Goal: Task Accomplishment & Management: Manage account settings

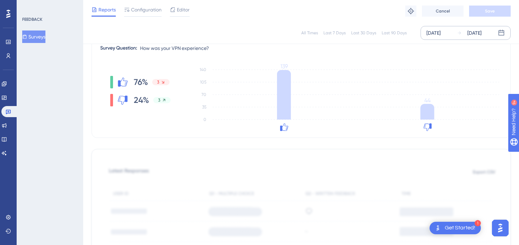
click at [482, 27] on div "[DATE] [DATE]" at bounding box center [465, 33] width 90 height 14
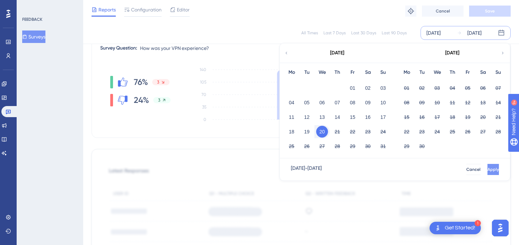
click at [487, 173] on button "Apply" at bounding box center [492, 169] width 11 height 11
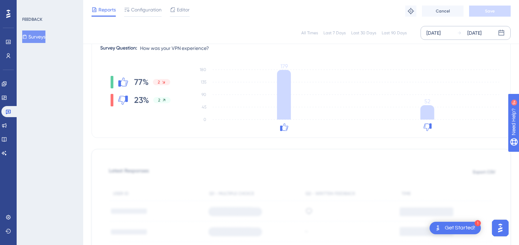
click at [480, 31] on div "[DATE]" at bounding box center [474, 33] width 14 height 8
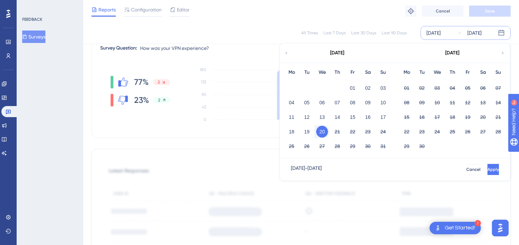
click at [323, 130] on button "20" at bounding box center [322, 132] width 12 height 12
click at [336, 130] on button "21" at bounding box center [337, 132] width 12 height 12
click at [486, 169] on span "Apply" at bounding box center [491, 170] width 11 height 6
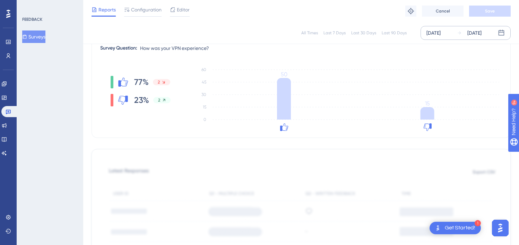
click at [468, 29] on div "[DATE]" at bounding box center [474, 33] width 14 height 8
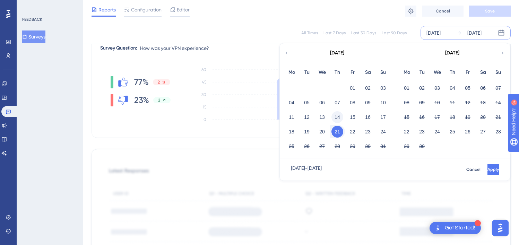
click at [339, 115] on button "14" at bounding box center [337, 117] width 12 height 12
click at [339, 132] on button "21" at bounding box center [337, 132] width 12 height 12
click at [488, 167] on button "Apply" at bounding box center [492, 169] width 13 height 11
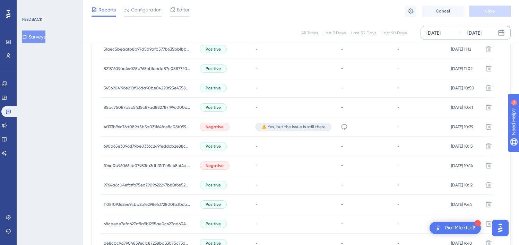
scroll to position [24, 0]
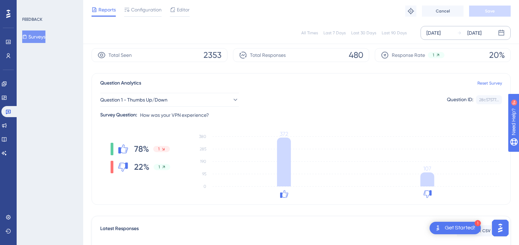
click at [440, 31] on div "[DATE]" at bounding box center [433, 33] width 14 height 8
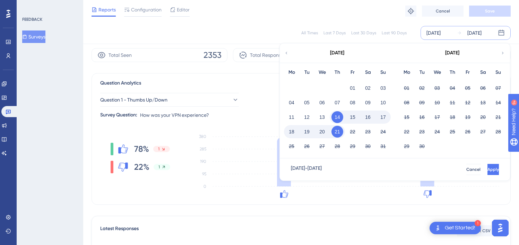
click at [292, 133] on button "18" at bounding box center [292, 132] width 12 height 12
click at [487, 165] on button "Apply" at bounding box center [492, 169] width 11 height 11
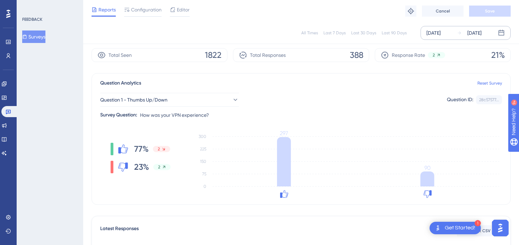
click at [469, 34] on div "[DATE]" at bounding box center [474, 33] width 14 height 8
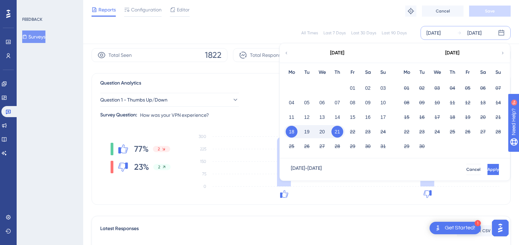
click at [336, 132] on button "21" at bounding box center [337, 132] width 12 height 12
click at [487, 165] on button "Apply" at bounding box center [492, 169] width 11 height 11
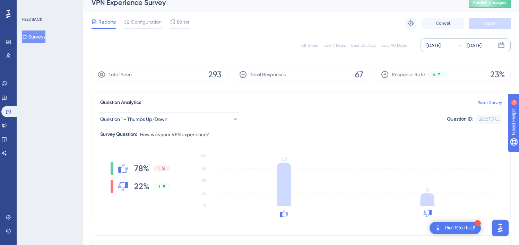
scroll to position [0, 0]
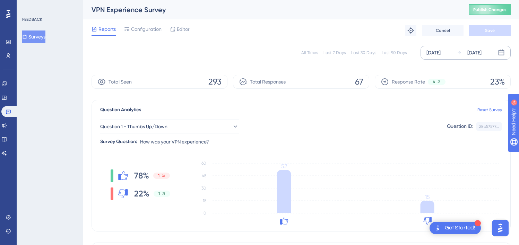
click at [489, 57] on div "[DATE] [DATE]" at bounding box center [465, 53] width 90 height 14
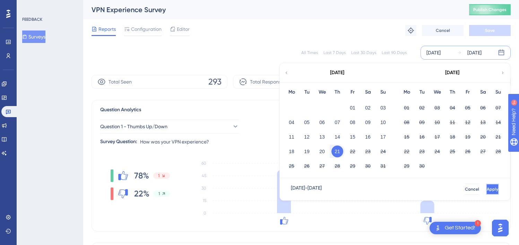
click at [486, 186] on span "Apply" at bounding box center [491, 189] width 11 height 6
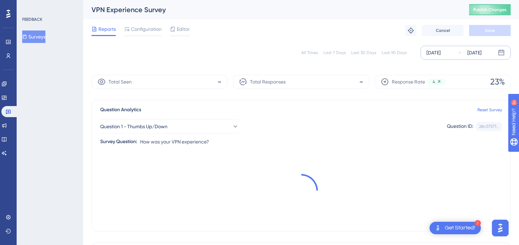
click at [475, 53] on div "[DATE]" at bounding box center [474, 53] width 14 height 8
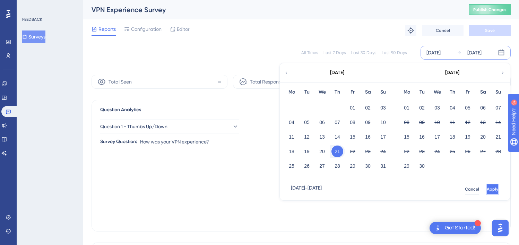
click at [486, 186] on span "Apply" at bounding box center [491, 189] width 11 height 6
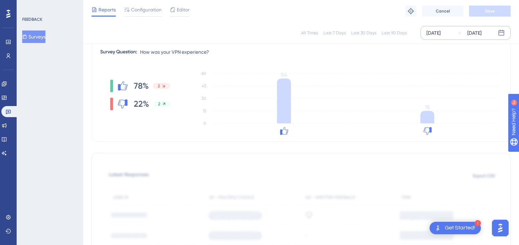
scroll to position [98, 0]
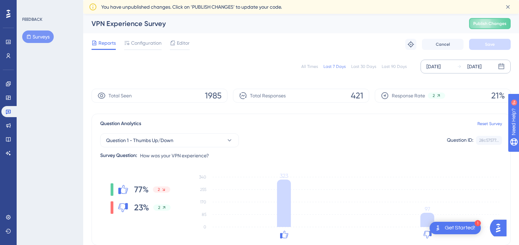
click at [481, 69] on div "[DATE]" at bounding box center [474, 66] width 14 height 8
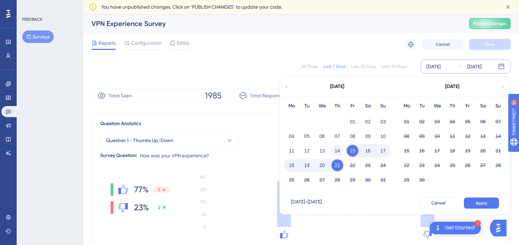
click at [339, 151] on button "14" at bounding box center [337, 151] width 12 height 12
click at [474, 198] on div "✨ Save My Spot!✨" at bounding box center [263, 109] width 524 height 250
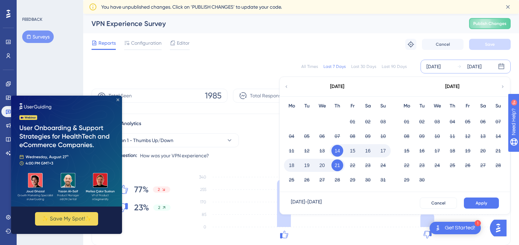
click at [117, 100] on icon "Close Preview" at bounding box center [117, 99] width 3 height 3
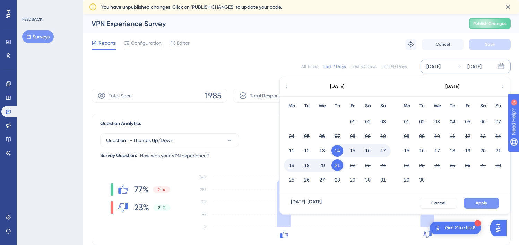
click at [483, 203] on span "Apply" at bounding box center [480, 203] width 11 height 6
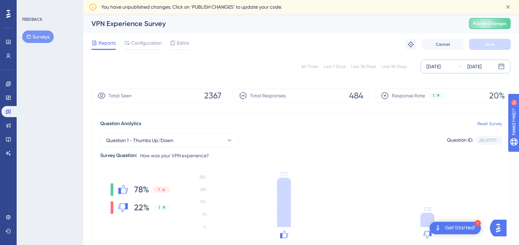
click at [457, 70] on div "[DATE]" at bounding box center [469, 66] width 25 height 8
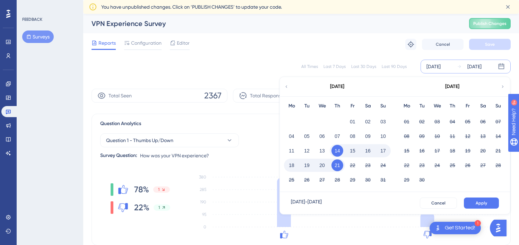
click at [350, 148] on button "15" at bounding box center [352, 151] width 12 height 12
click at [492, 206] on button "Apply" at bounding box center [481, 202] width 35 height 11
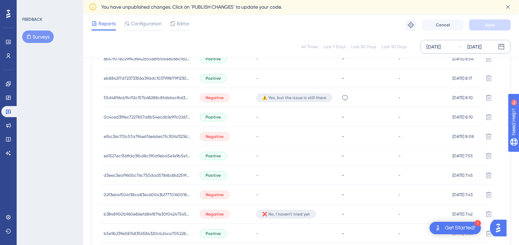
scroll to position [288, 0]
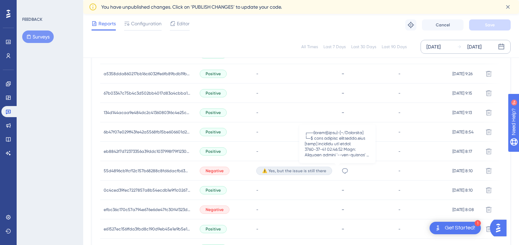
click at [341, 171] on icon at bounding box center [344, 170] width 7 height 7
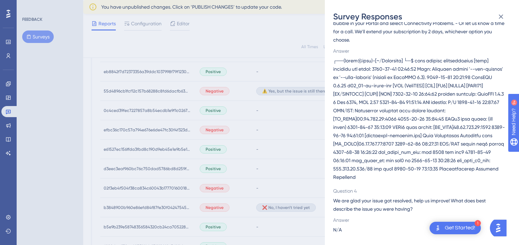
scroll to position [337, 0]
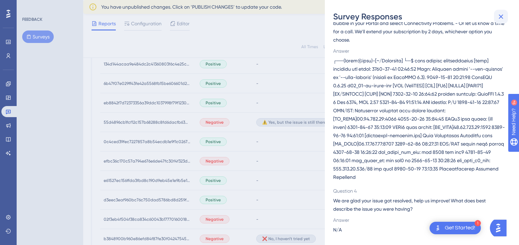
click at [502, 19] on icon at bounding box center [501, 16] width 8 height 8
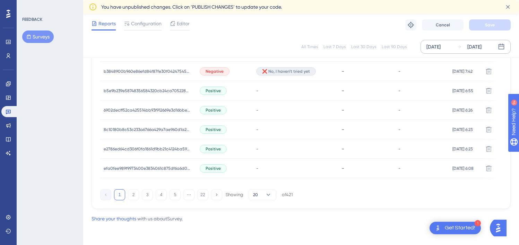
scroll to position [507, 0]
click at [131, 193] on button "2" at bounding box center [133, 194] width 11 height 11
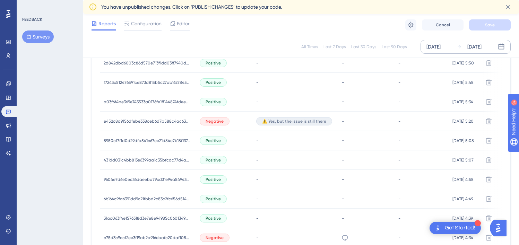
scroll to position [386, 0]
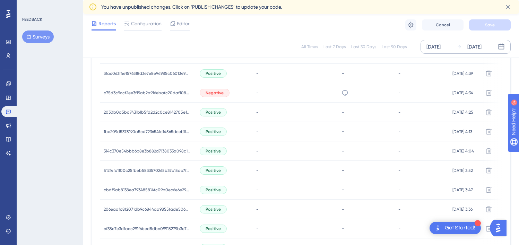
click at [341, 96] on icon at bounding box center [344, 92] width 7 height 7
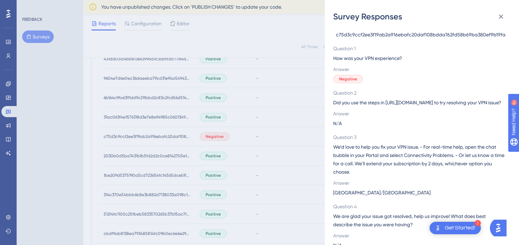
scroll to position [241, 0]
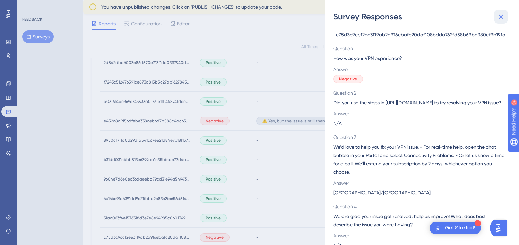
click at [499, 16] on icon at bounding box center [501, 16] width 8 height 8
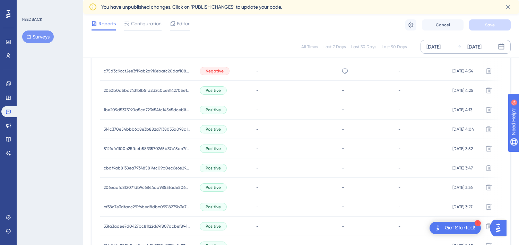
scroll to position [507, 0]
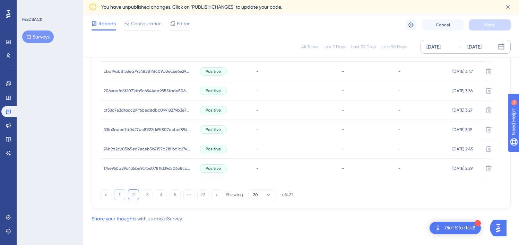
click at [120, 194] on button "1" at bounding box center [119, 194] width 11 height 11
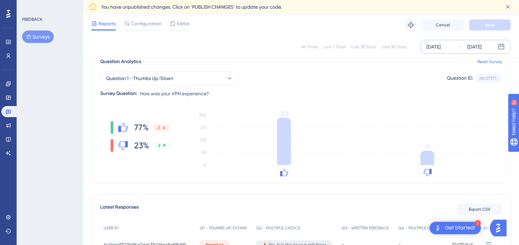
scroll to position [0, 0]
